Goal: Information Seeking & Learning: Learn about a topic

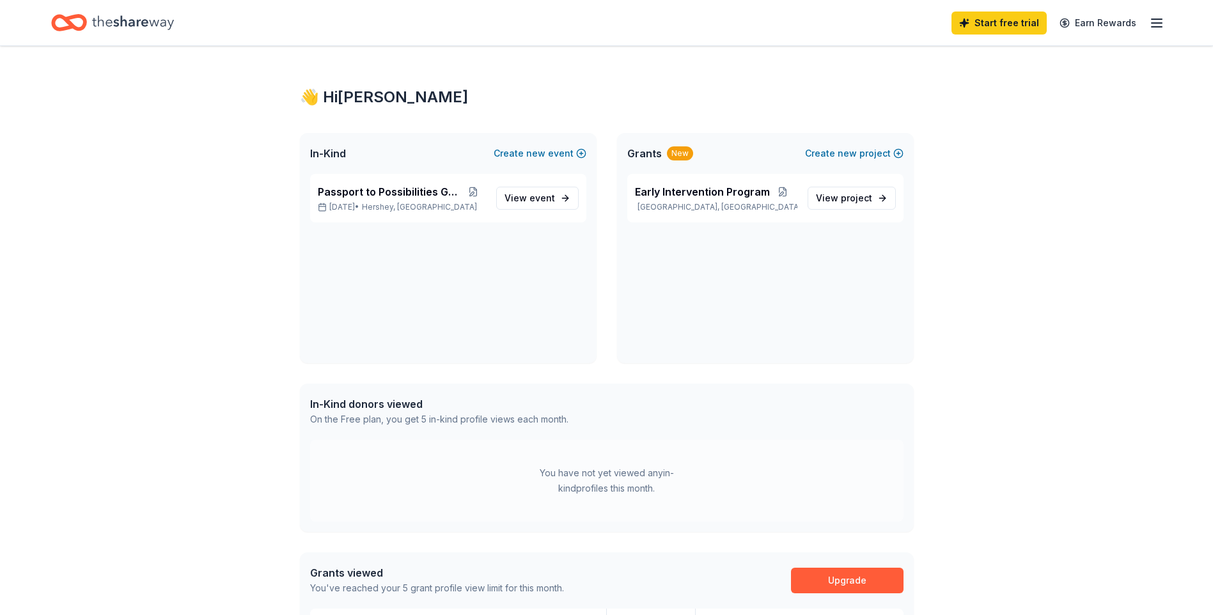
click at [748, 294] on div "Early Intervention Program [GEOGRAPHIC_DATA], [GEOGRAPHIC_DATA] View project" at bounding box center [765, 268] width 297 height 189
click at [683, 192] on span "Early Intervention Program" at bounding box center [702, 191] width 135 height 15
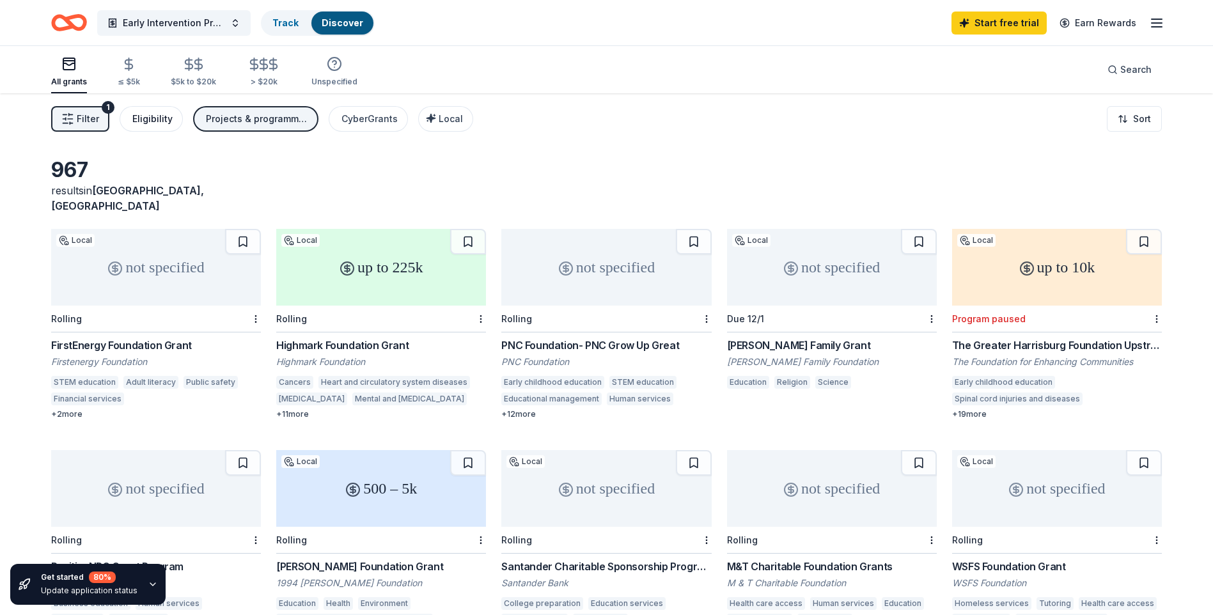
click at [146, 118] on div "Eligibility" at bounding box center [152, 118] width 40 height 15
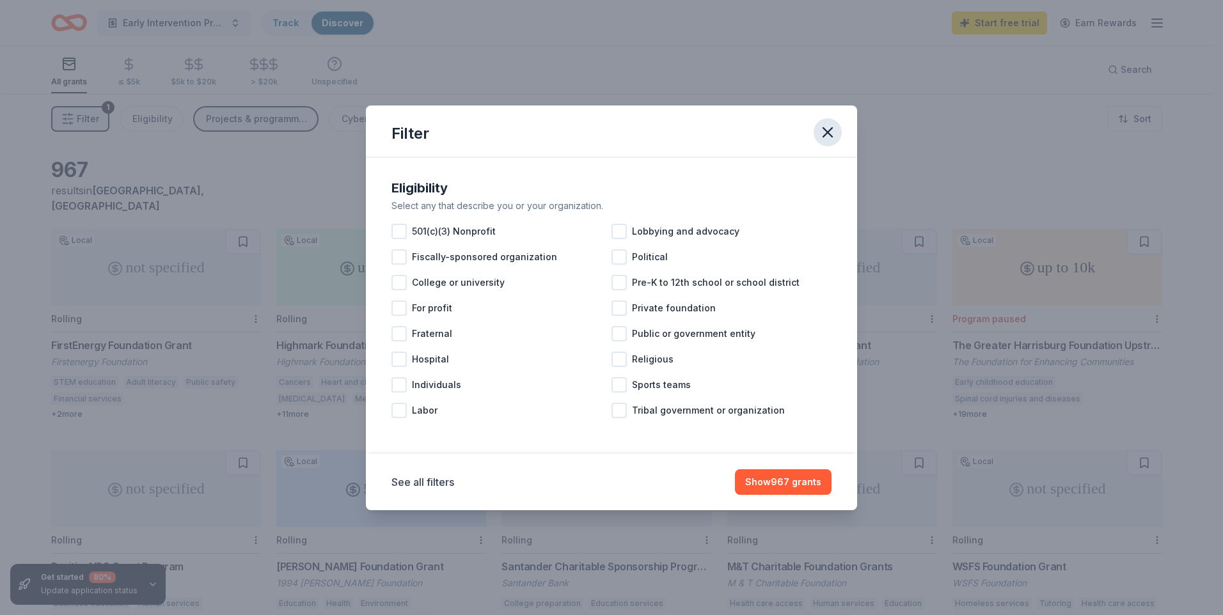
click at [828, 134] on icon "button" at bounding box center [828, 132] width 18 height 18
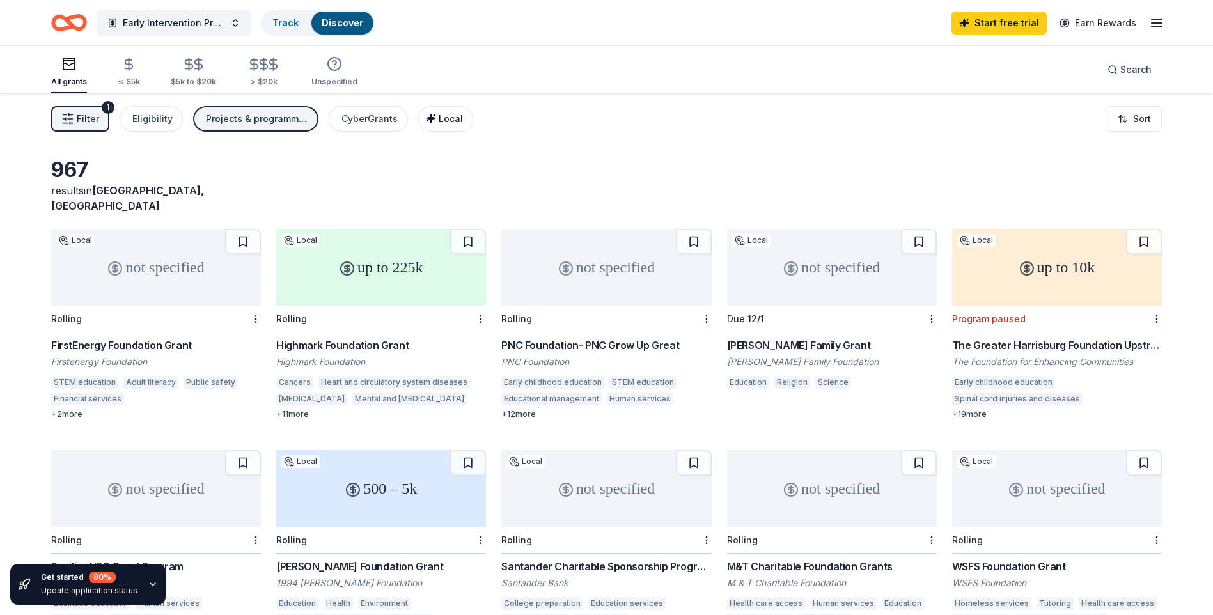
click at [445, 120] on span "Local" at bounding box center [451, 118] width 24 height 11
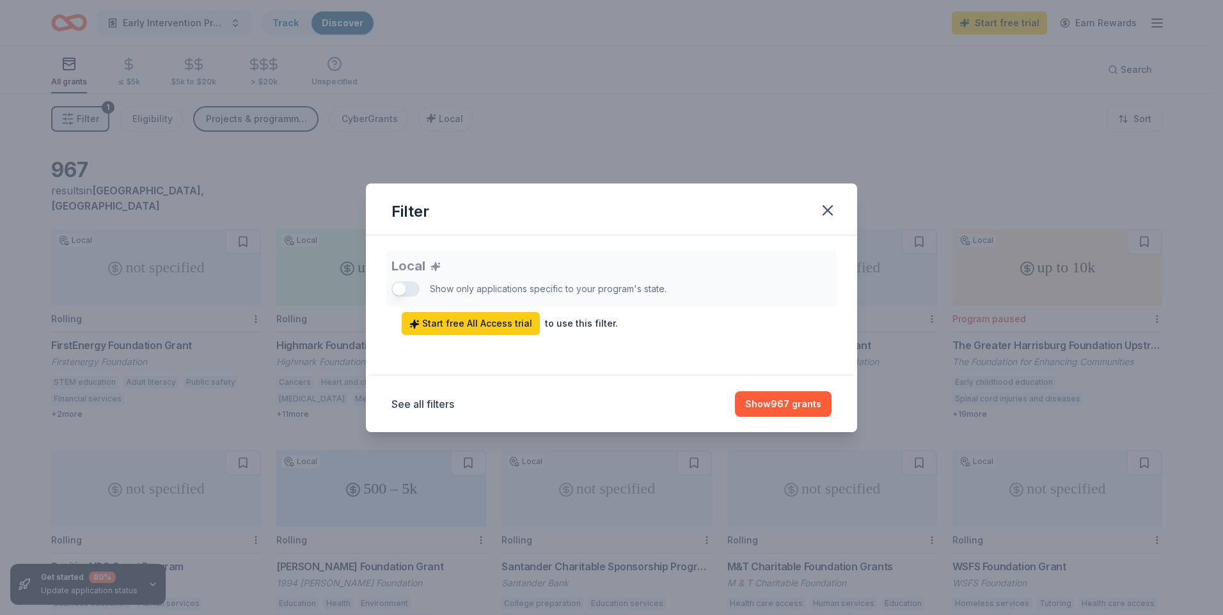
click at [413, 287] on div "Local Show only applications specific to your program's state. Start free All A…" at bounding box center [611, 293] width 440 height 84
click at [769, 399] on button "Show 967 grants" at bounding box center [783, 404] width 97 height 26
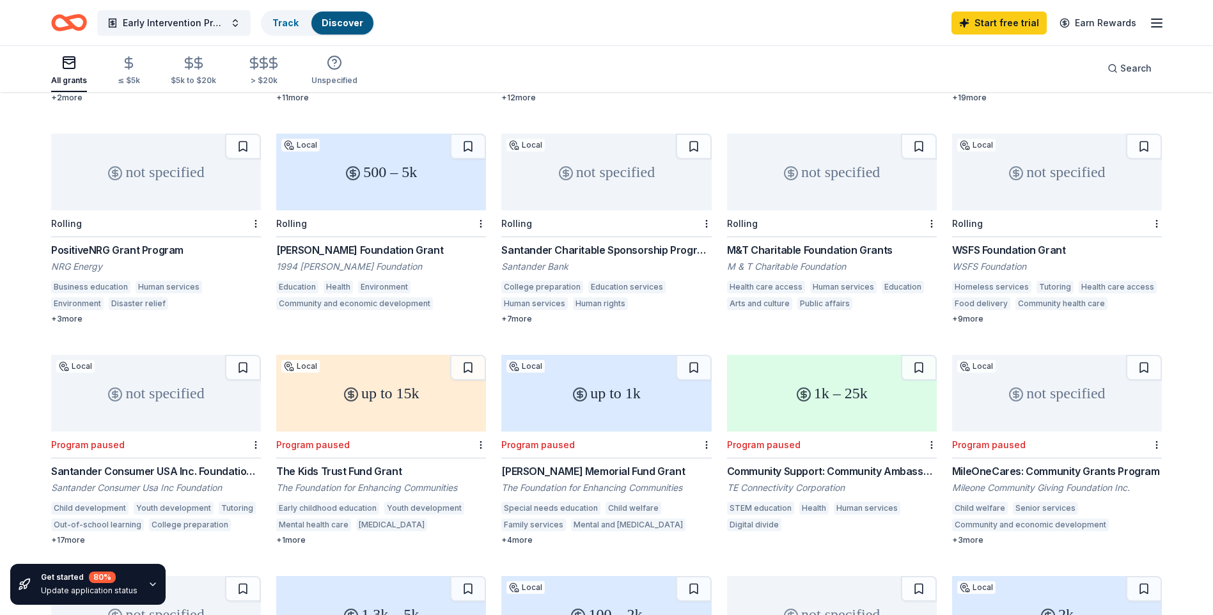
scroll to position [318, 0]
click at [595, 167] on div "not specified" at bounding box center [606, 170] width 210 height 77
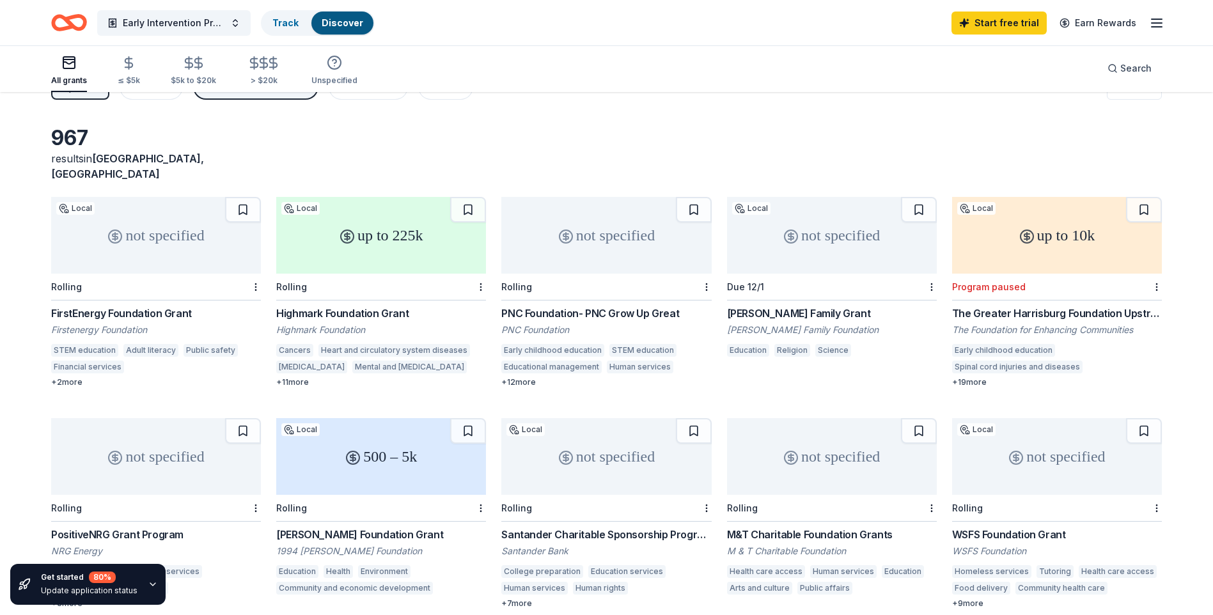
scroll to position [0, 0]
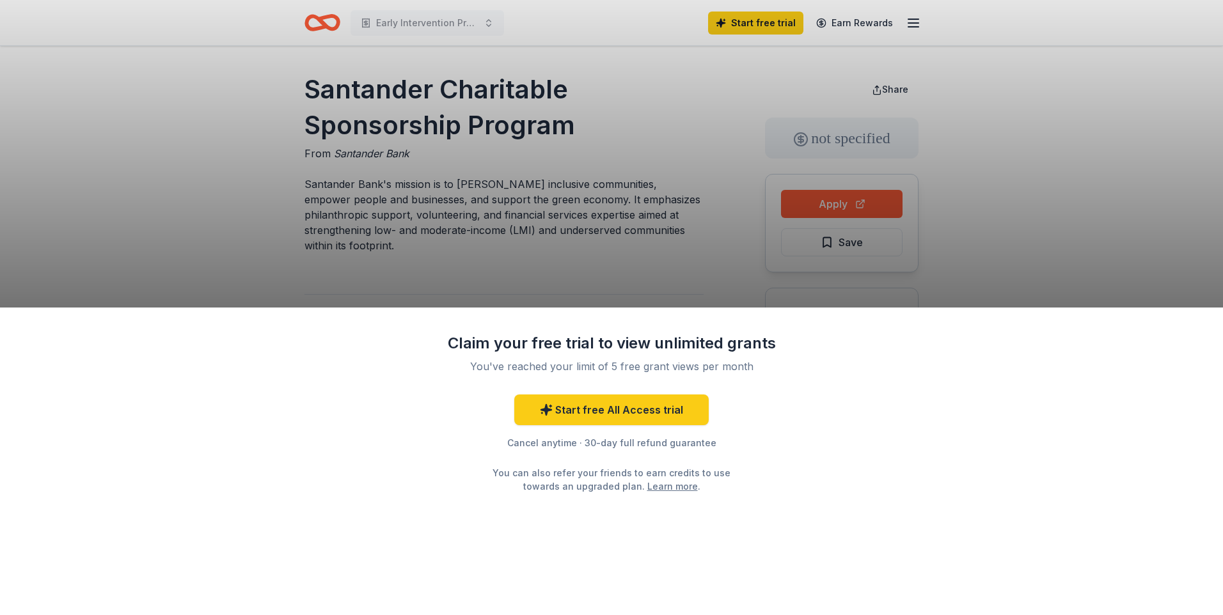
click at [1039, 224] on div "Claim your free trial to view unlimited grants You've reached your limit of 5 f…" at bounding box center [611, 307] width 1223 height 615
